Goal: Task Accomplishment & Management: Use online tool/utility

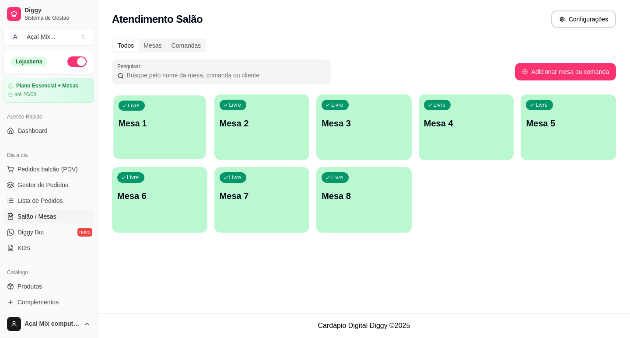
click at [157, 119] on p "Mesa 1" at bounding box center [160, 124] width 82 height 12
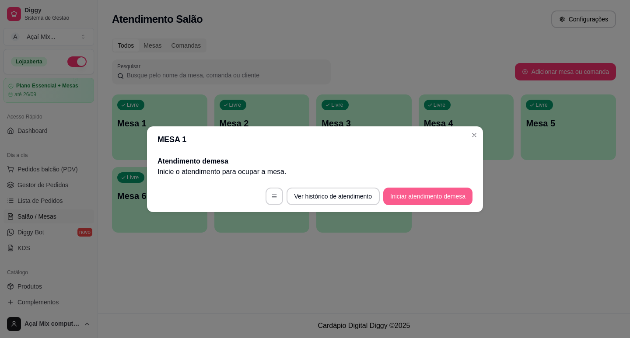
click at [403, 196] on button "Iniciar atendimento de mesa" at bounding box center [427, 196] width 89 height 17
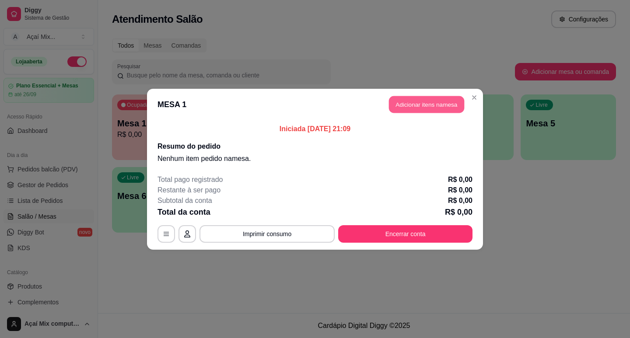
click at [447, 101] on button "Adicionar itens na mesa" at bounding box center [426, 104] width 75 height 17
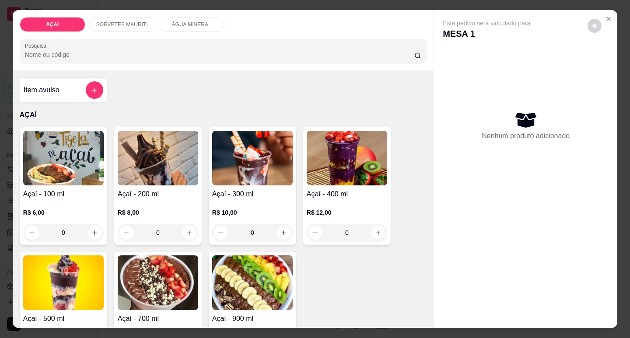
click at [377, 234] on div "0" at bounding box center [347, 232] width 80 height 17
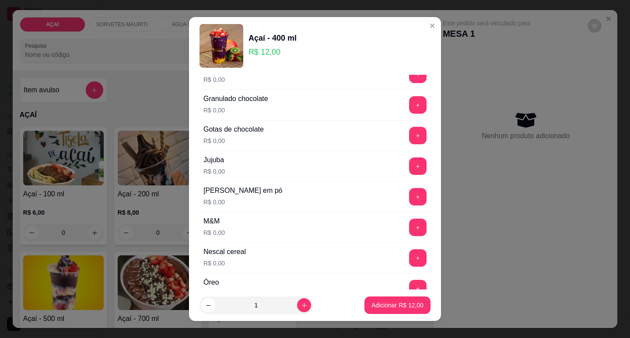
scroll to position [787, 0]
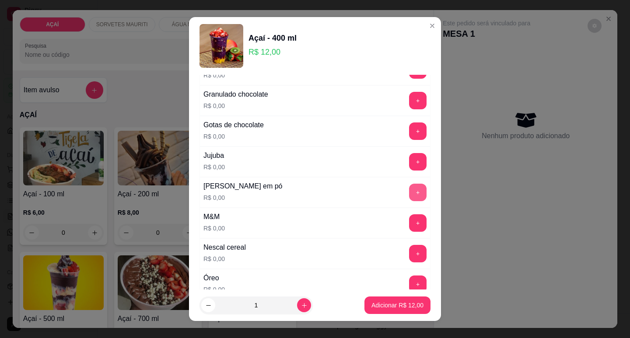
click at [409, 188] on button "+" at bounding box center [417, 192] width 17 height 17
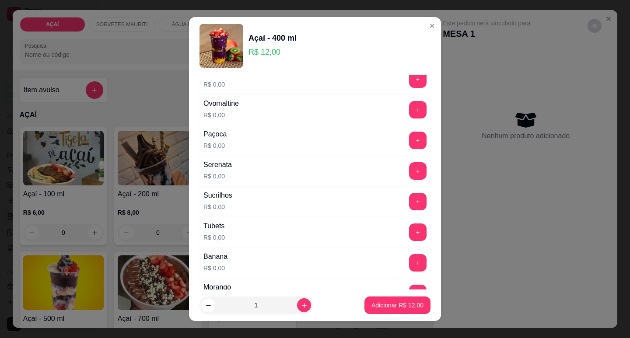
scroll to position [1006, 0]
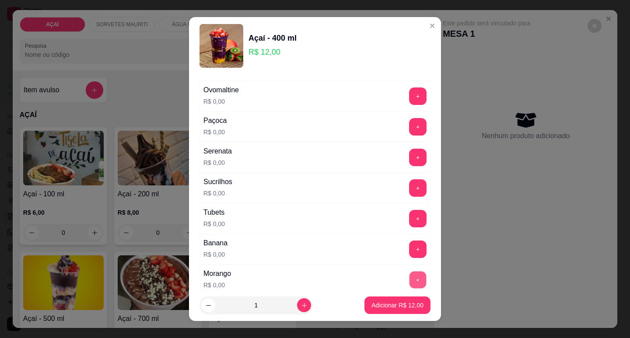
click at [409, 281] on button "+" at bounding box center [417, 279] width 17 height 17
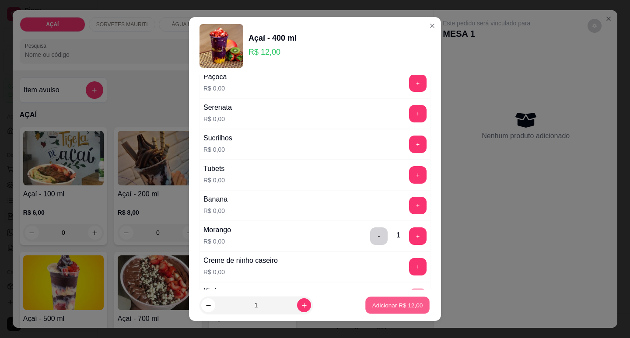
click at [404, 302] on p "Adicionar R$ 12,00" at bounding box center [397, 305] width 51 height 8
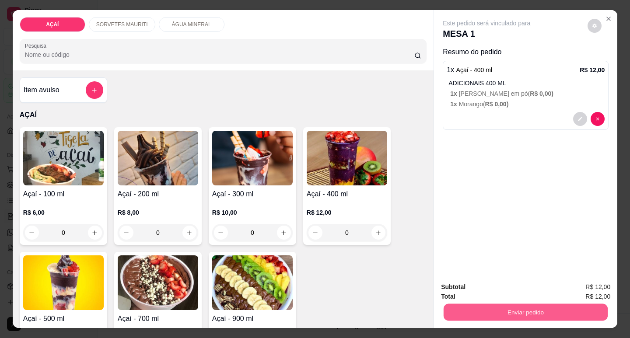
click at [513, 307] on button "Enviar pedido" at bounding box center [525, 312] width 164 height 17
click at [516, 290] on button "Não registrar e enviar pedido" at bounding box center [496, 287] width 91 height 17
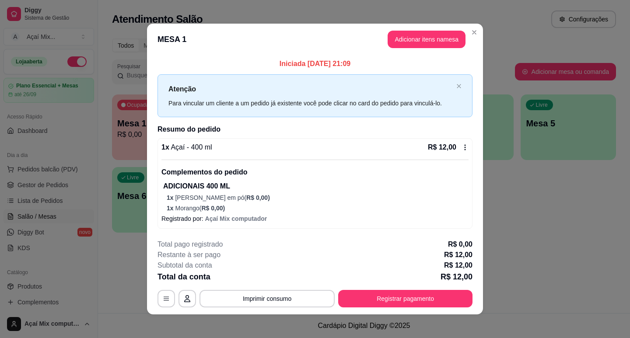
click at [388, 308] on footer "**********" at bounding box center [315, 273] width 336 height 82
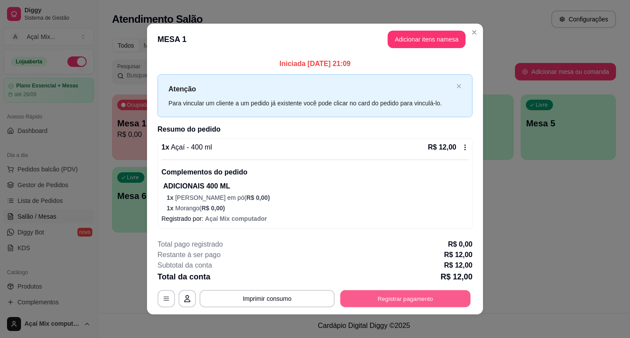
click at [394, 295] on button "Registrar pagamento" at bounding box center [405, 298] width 130 height 17
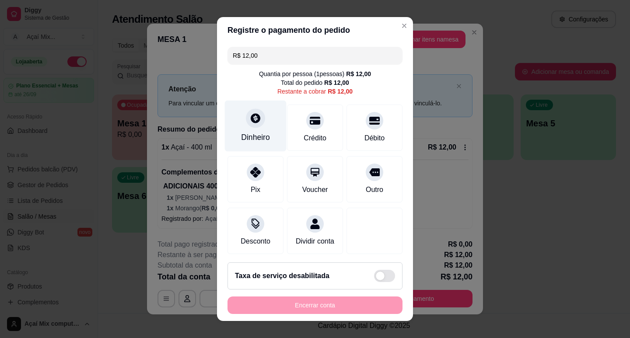
click at [241, 134] on div "Dinheiro" at bounding box center [255, 137] width 29 height 11
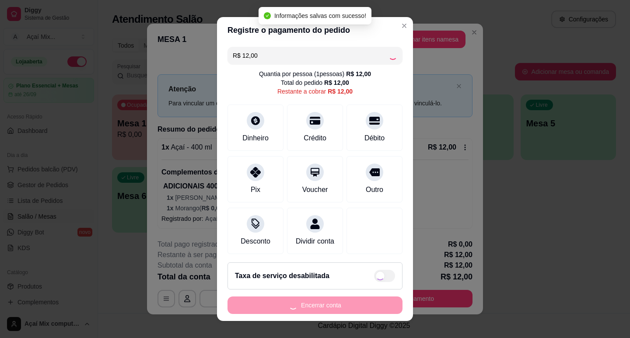
type input "R$ 0,00"
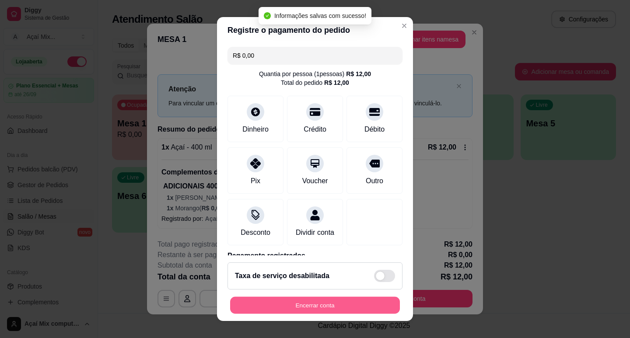
click at [332, 297] on button "Encerrar conta" at bounding box center [315, 305] width 170 height 17
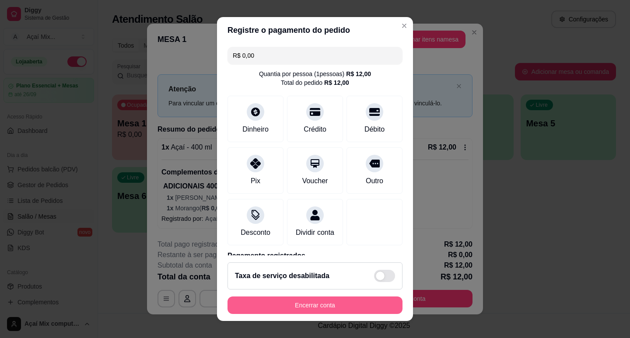
click at [296, 300] on button "Encerrar conta" at bounding box center [314, 305] width 175 height 17
